Goal: Information Seeking & Learning: Learn about a topic

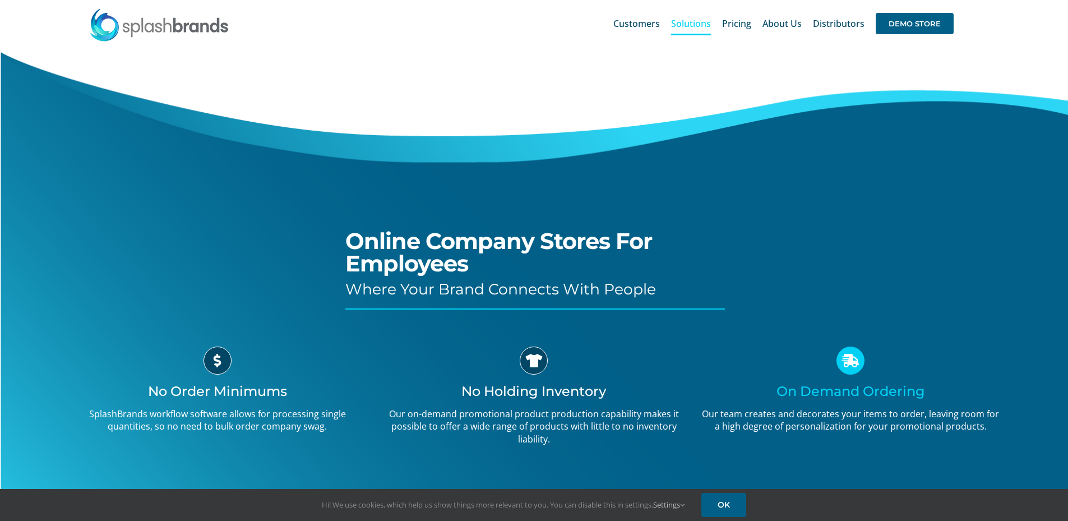
click at [852, 364] on icon at bounding box center [850, 360] width 28 height 28
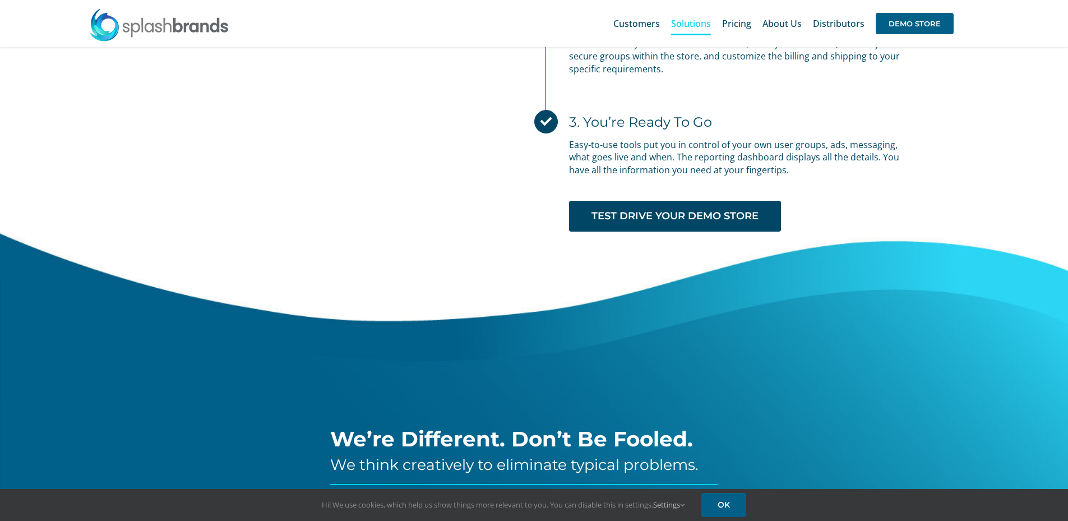
scroll to position [3246, 0]
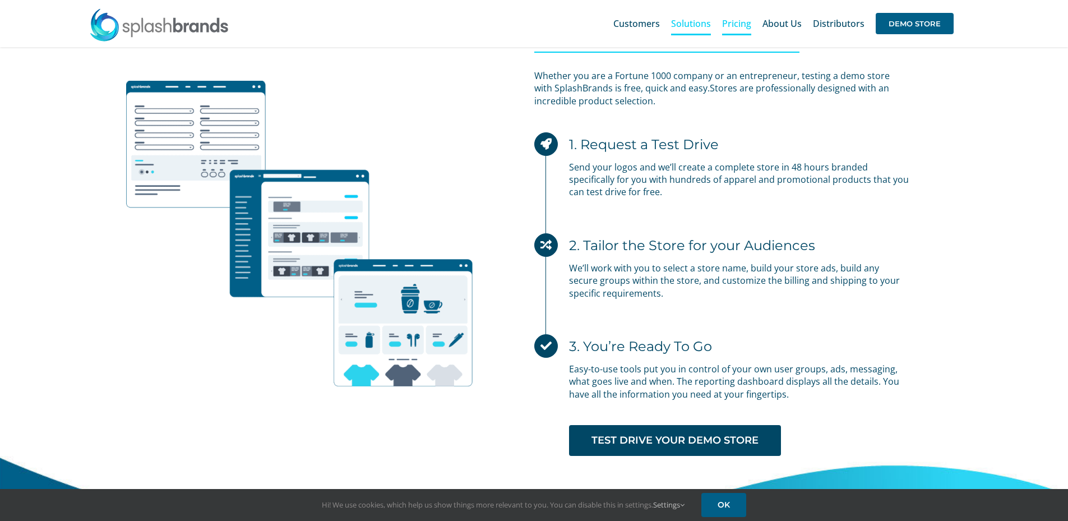
click at [748, 22] on span "Pricing" at bounding box center [736, 23] width 29 height 9
